Goal: Task Accomplishment & Management: Manage account settings

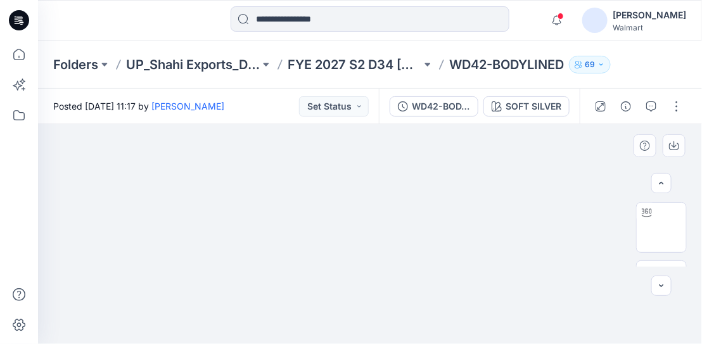
scroll to position [213, 0]
drag, startPoint x: 448, startPoint y: 220, endPoint x: 449, endPoint y: 159, distance: 60.8
click at [608, 16] on img at bounding box center [594, 20] width 25 height 25
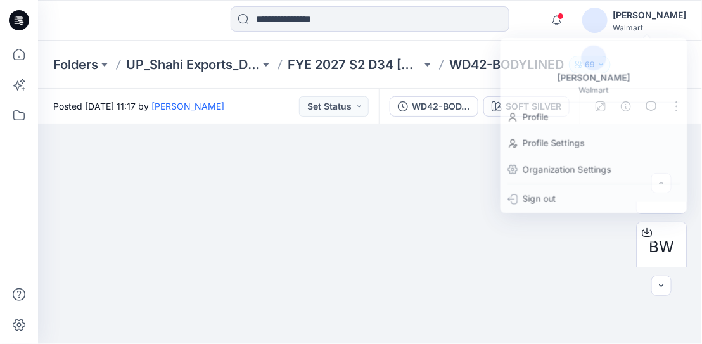
click at [556, 21] on div "Notifications Your style PWD8 is ready 17 hours ago Your style PWT13 ([DATE]) i…" at bounding box center [369, 20] width 663 height 28
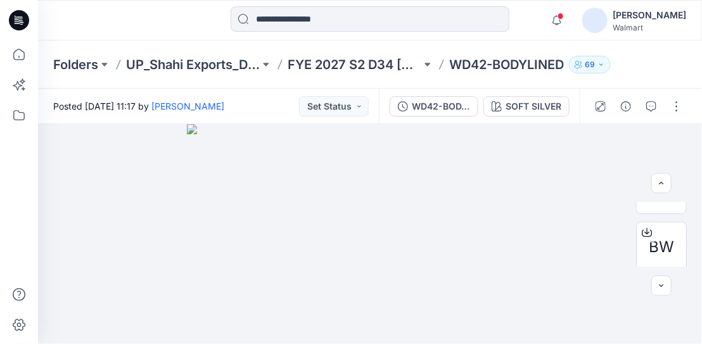
click at [608, 15] on img at bounding box center [594, 20] width 25 height 25
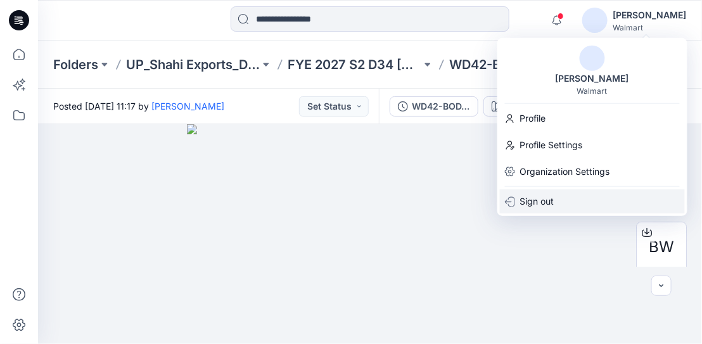
click at [542, 200] on p "Sign out" at bounding box center [537, 201] width 34 height 24
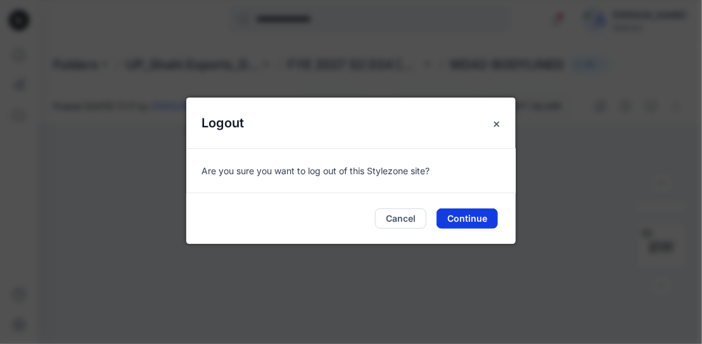
click at [476, 224] on button "Continue" at bounding box center [466, 218] width 61 height 20
